Goal: Transaction & Acquisition: Purchase product/service

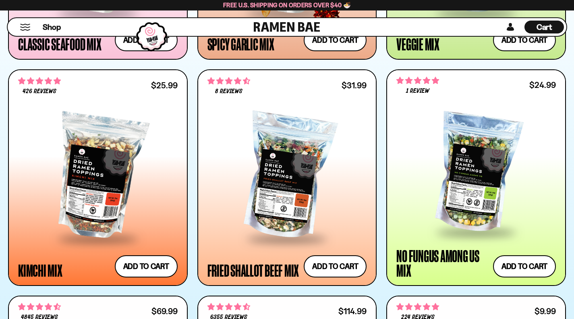
scroll to position [593, 0]
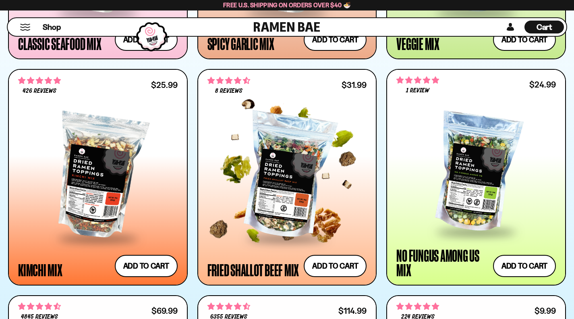
click at [278, 180] on div at bounding box center [287, 176] width 160 height 122
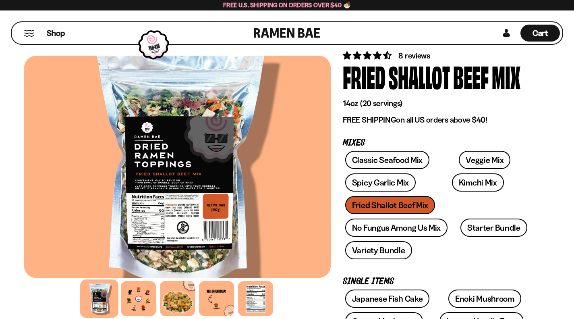
scroll to position [23, 0]
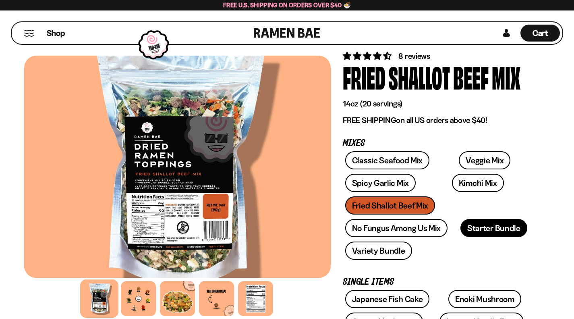
click at [460, 219] on link "Starter Bundle" at bounding box center [493, 228] width 67 height 18
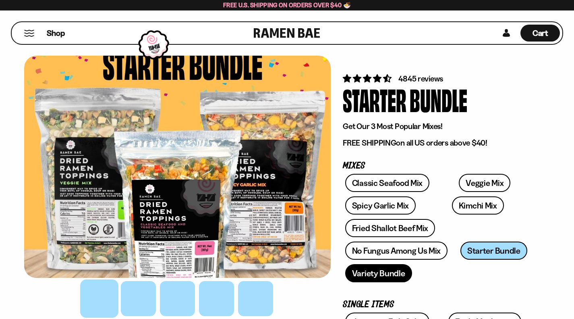
click at [345, 264] on link "Variety Bundle" at bounding box center [378, 273] width 67 height 18
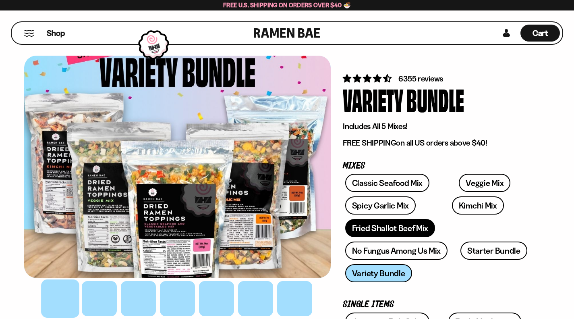
click at [412, 219] on link "Fried Shallot Beef Mix" at bounding box center [390, 228] width 90 height 18
